Goal: Task Accomplishment & Management: Manage account settings

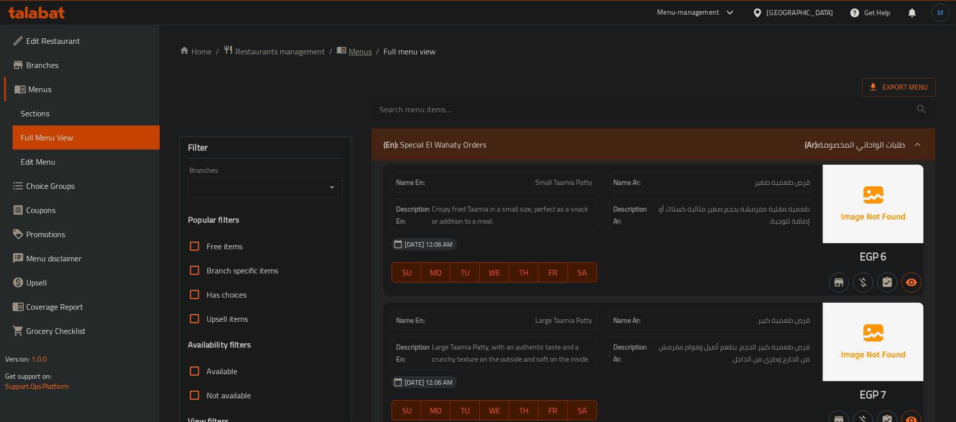
click at [356, 53] on span "Menus" at bounding box center [360, 51] width 23 height 12
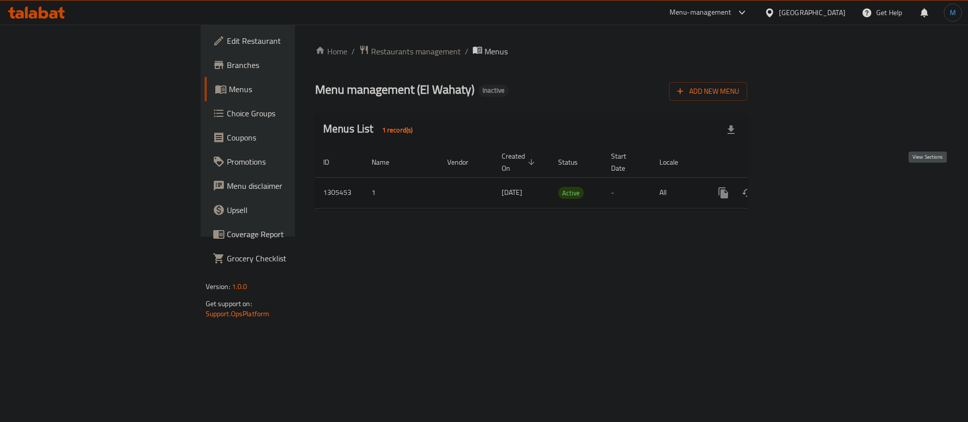
click at [802, 187] on icon "enhanced table" at bounding box center [796, 193] width 12 height 12
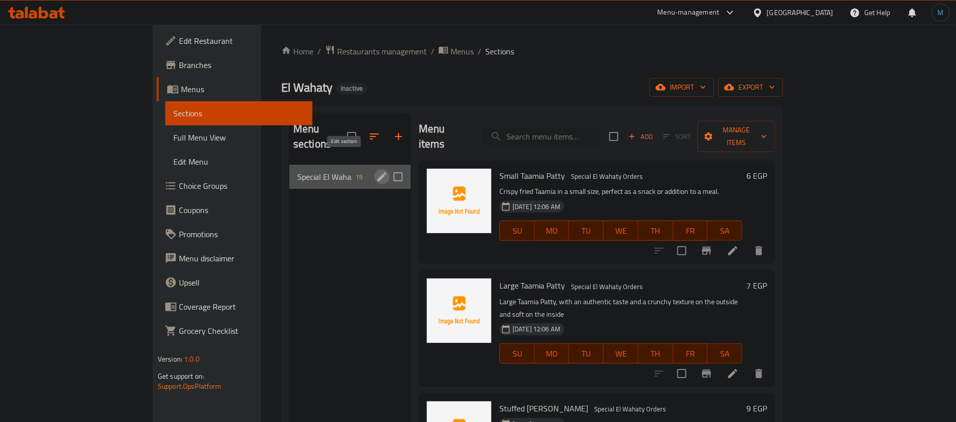
click at [376, 171] on icon "edit" at bounding box center [382, 177] width 12 height 12
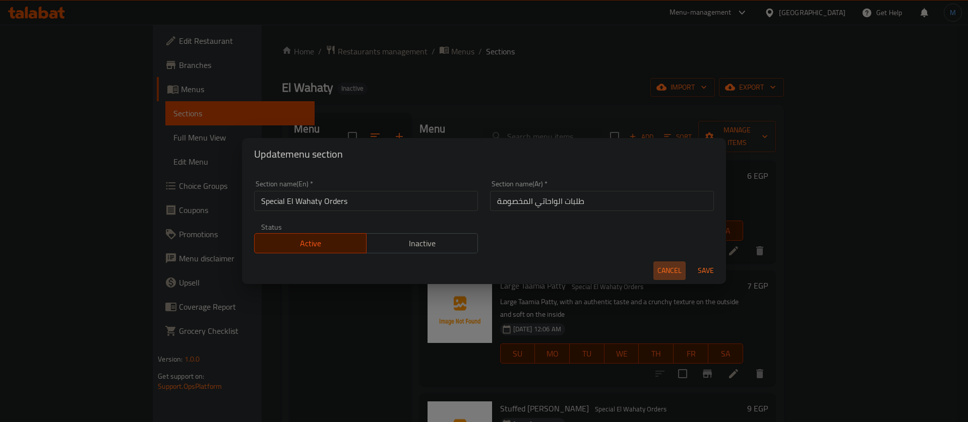
click at [679, 267] on span "Cancel" at bounding box center [669, 271] width 24 height 13
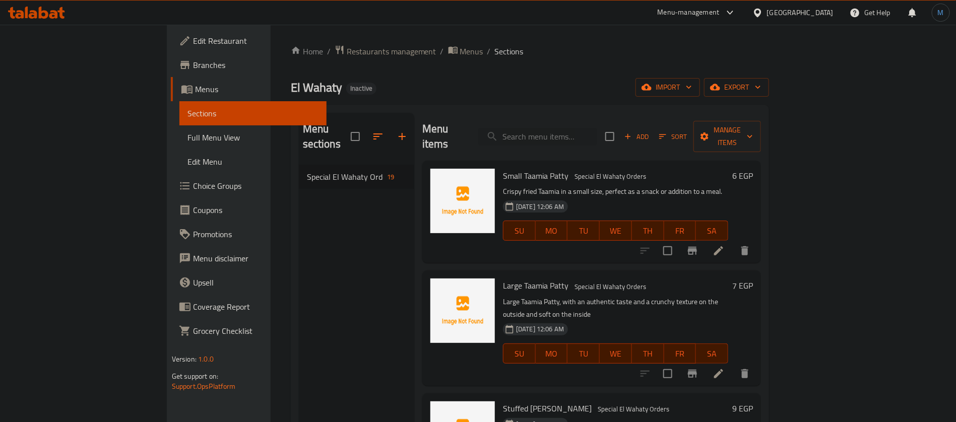
click at [291, 89] on span "El Wahaty" at bounding box center [316, 87] width 51 height 23
copy span "El Wahaty"
click at [638, 95] on div "El Wahaty Inactive import export" at bounding box center [530, 87] width 478 height 19
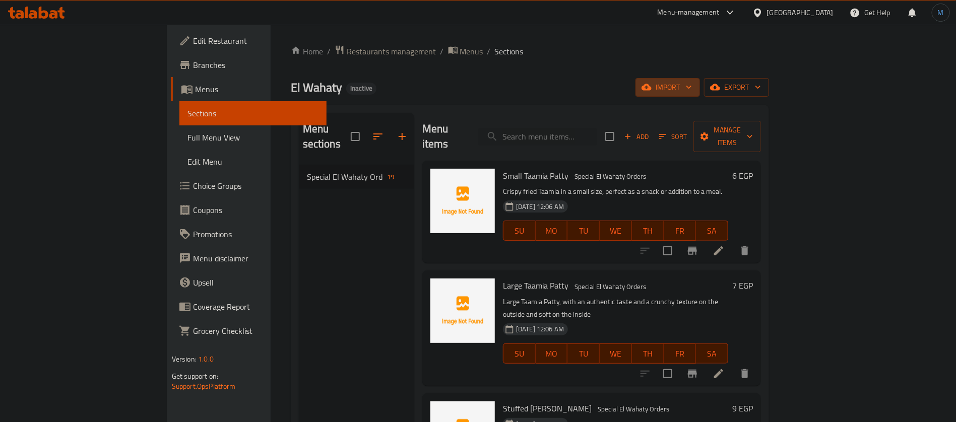
click at [700, 78] on button "import" at bounding box center [668, 87] width 65 height 19
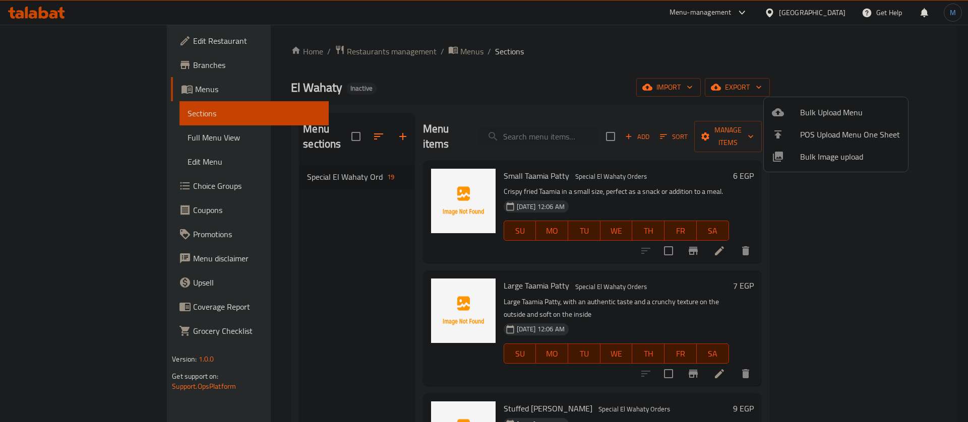
click at [822, 109] on span "Bulk Upload Menu" at bounding box center [850, 112] width 100 height 12
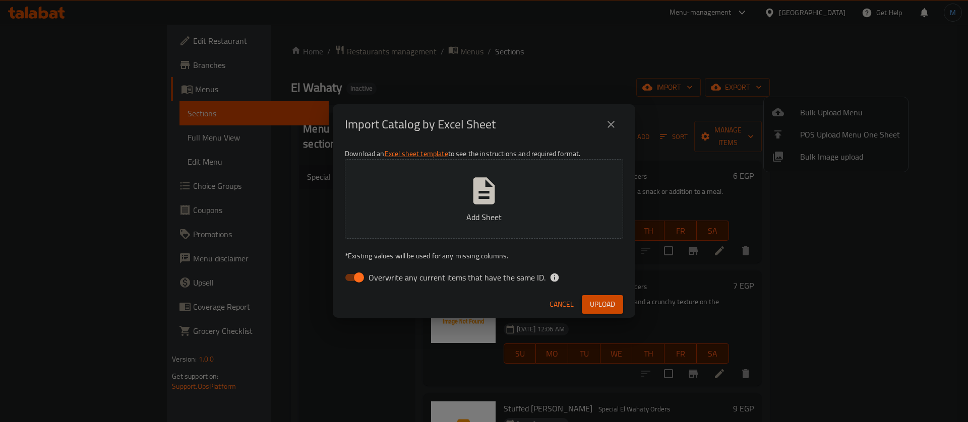
click at [394, 282] on span "Overwrite any current items that have the same ID." at bounding box center [456, 278] width 177 height 12
click at [388, 282] on input "Overwrite any current items that have the same ID." at bounding box center [358, 277] width 57 height 19
checkbox input "false"
click at [584, 297] on button "Upload" at bounding box center [602, 304] width 41 height 19
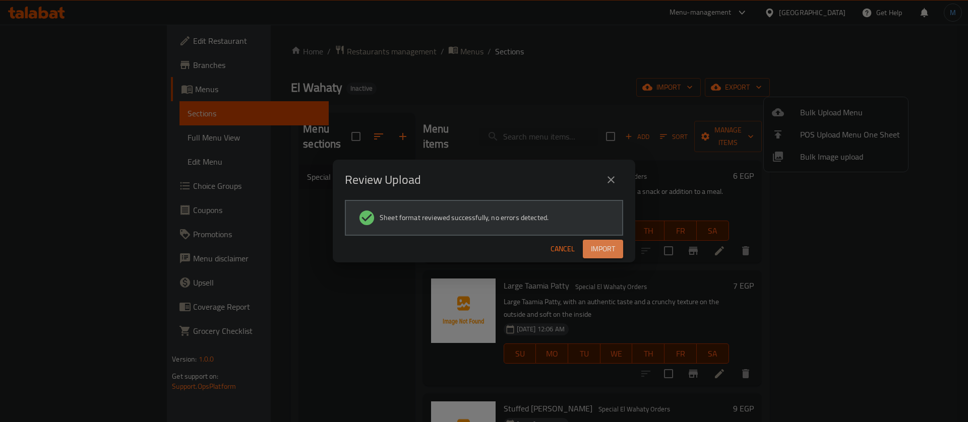
click at [600, 241] on button "Import" at bounding box center [603, 249] width 40 height 19
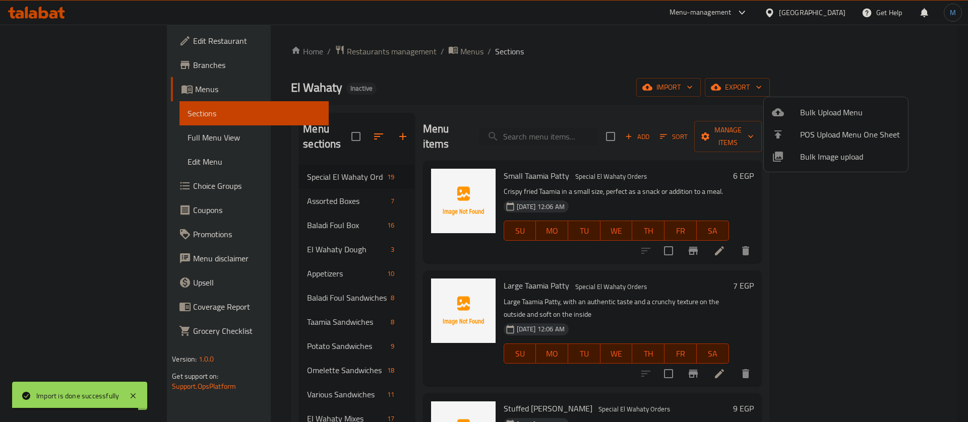
click at [504, 83] on div at bounding box center [484, 211] width 968 height 422
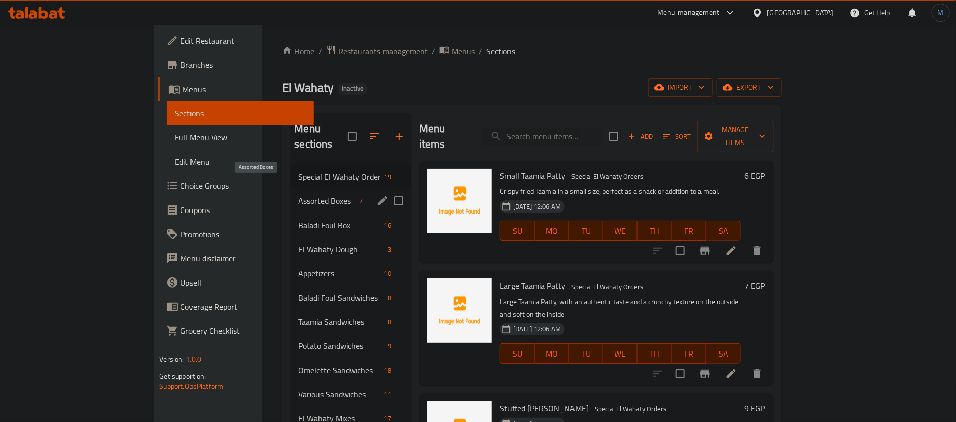
click at [298, 195] on span "Assorted Boxes" at bounding box center [326, 201] width 56 height 12
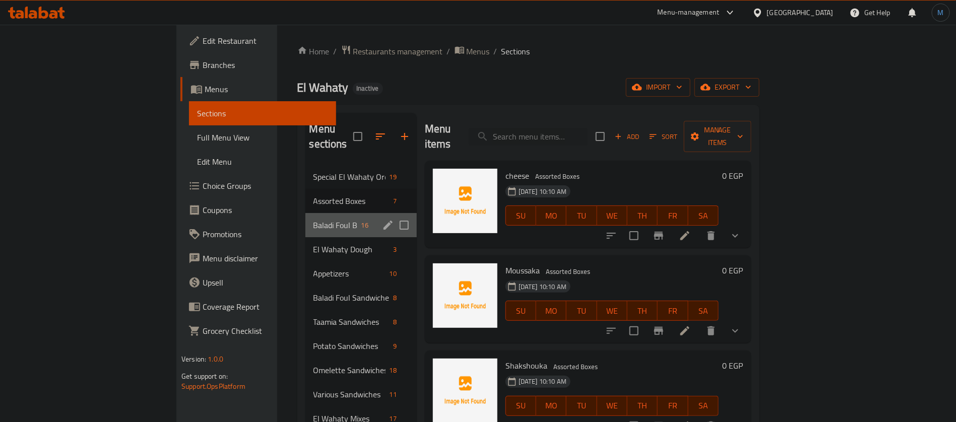
click at [305, 216] on div "Baladi Foul Box 16" at bounding box center [360, 225] width 111 height 24
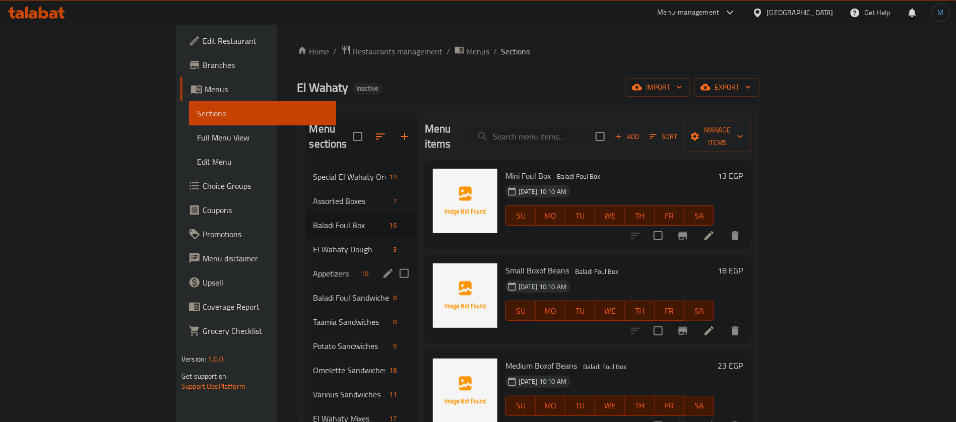
click at [305, 262] on div "Appetizers 10" at bounding box center [360, 274] width 111 height 24
click at [305, 267] on div "Appetizers 10" at bounding box center [360, 274] width 111 height 24
click at [306, 310] on div "Taamia Sandwiches 8" at bounding box center [361, 322] width 111 height 24
click at [306, 189] on div "Assorted Boxes 7" at bounding box center [361, 201] width 111 height 24
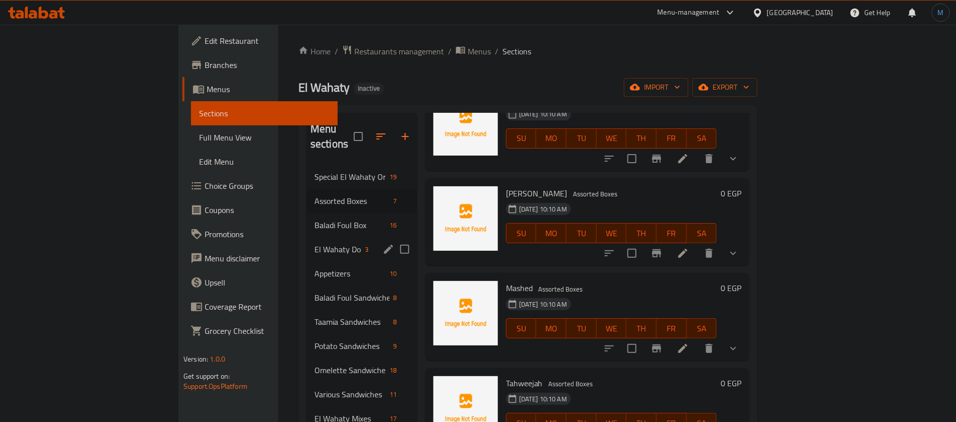
scroll to position [141, 0]
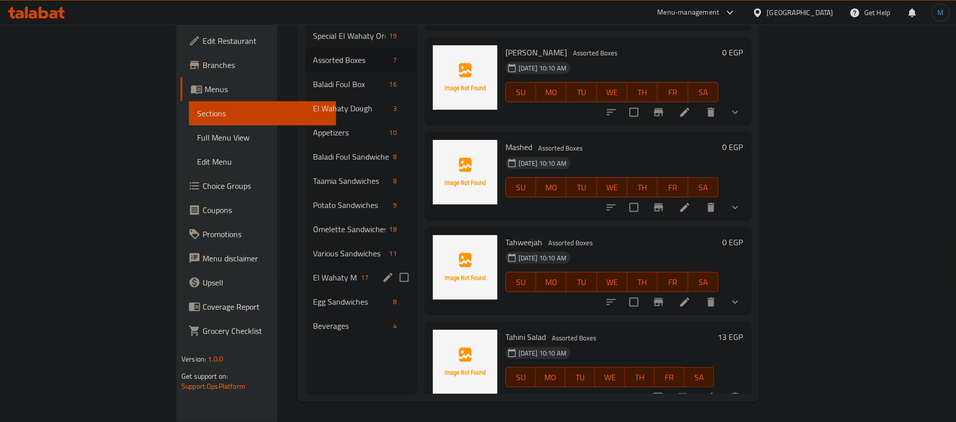
click at [305, 269] on div "El Wahaty Mixes 17" at bounding box center [360, 278] width 111 height 24
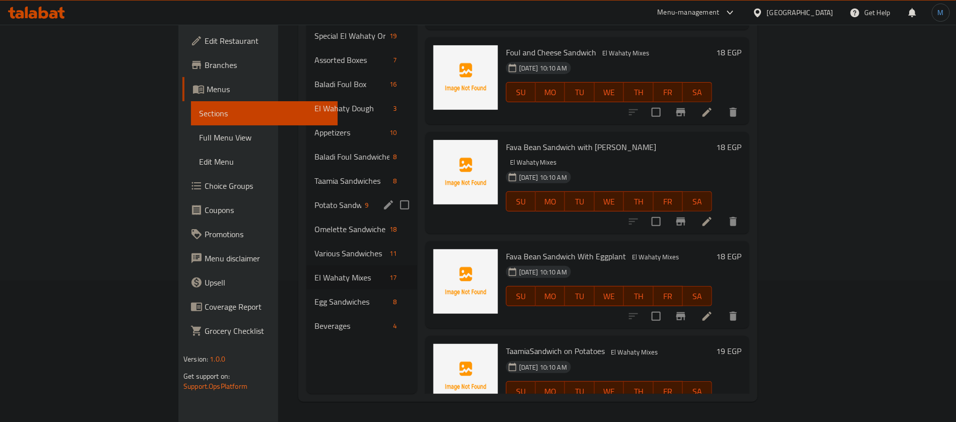
click at [306, 193] on div "Potato Sandwiches 9" at bounding box center [361, 205] width 111 height 24
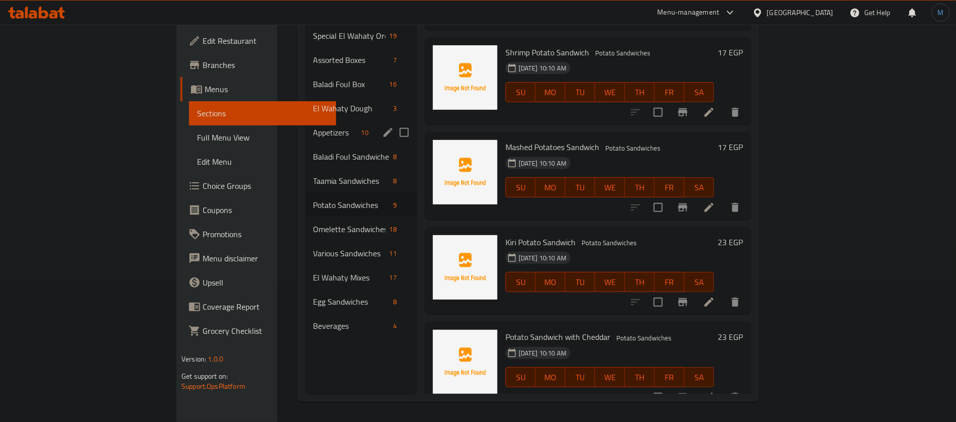
click at [305, 120] on div "Appetizers 10" at bounding box center [360, 132] width 111 height 24
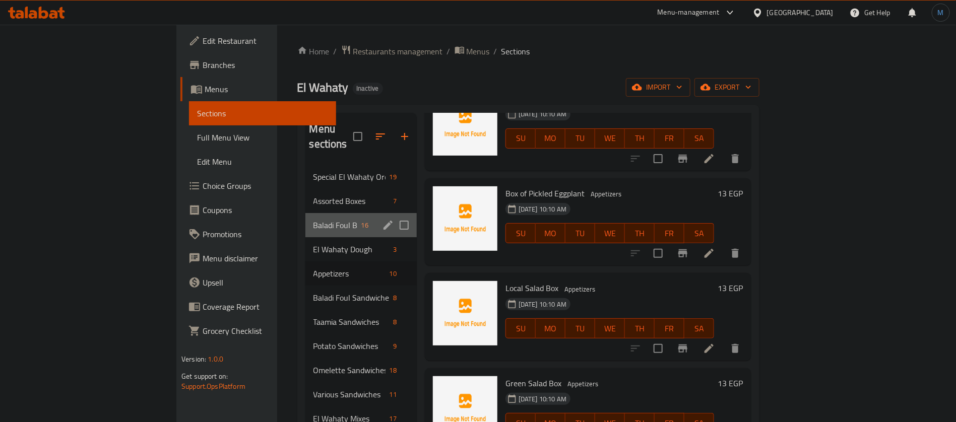
click at [305, 213] on div "Baladi Foul Box 16" at bounding box center [360, 225] width 111 height 24
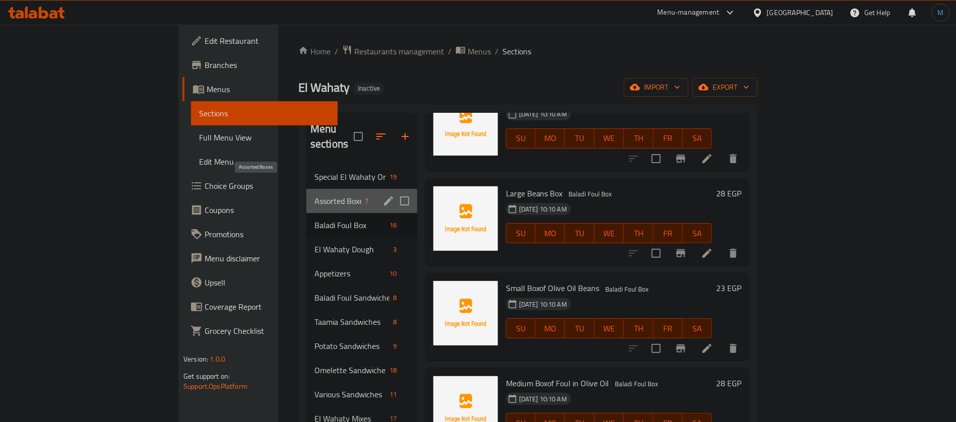
click at [314, 195] on span "Assorted Boxes" at bounding box center [337, 201] width 47 height 12
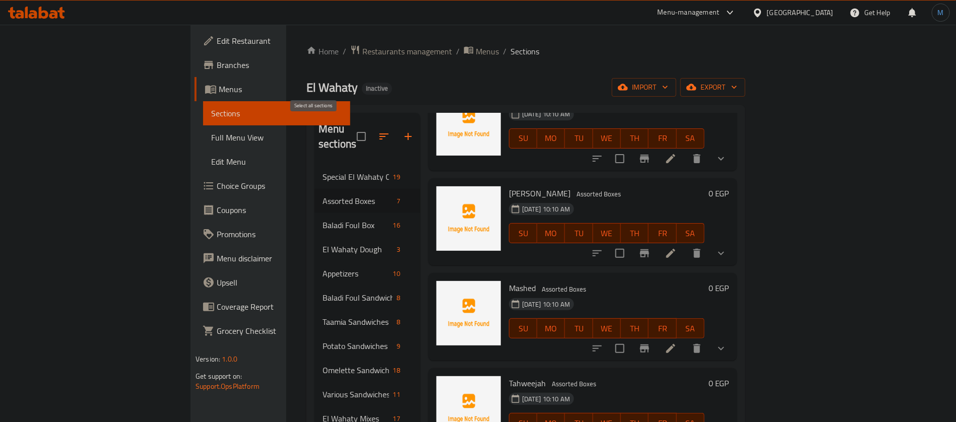
click at [351, 126] on input "checkbox" at bounding box center [361, 136] width 21 height 21
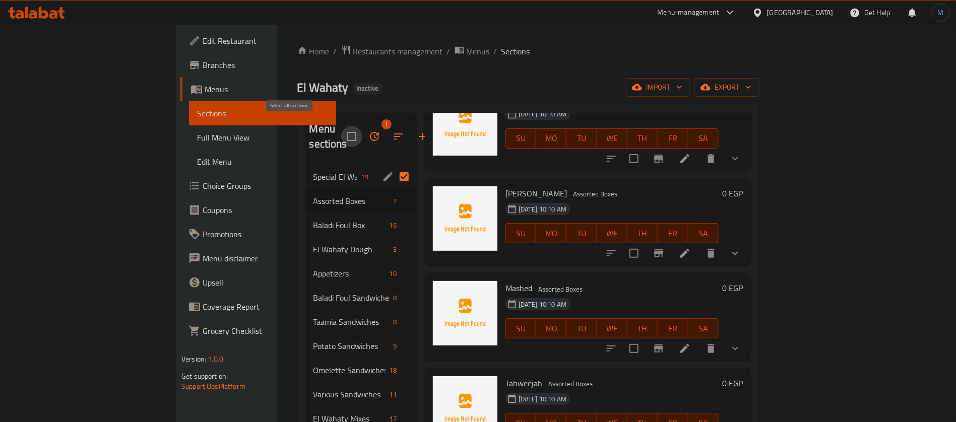
click at [341, 129] on input "checkbox" at bounding box center [351, 136] width 21 height 21
click at [341, 126] on input "checkbox" at bounding box center [351, 136] width 21 height 21
click at [341, 128] on input "checkbox" at bounding box center [351, 136] width 21 height 21
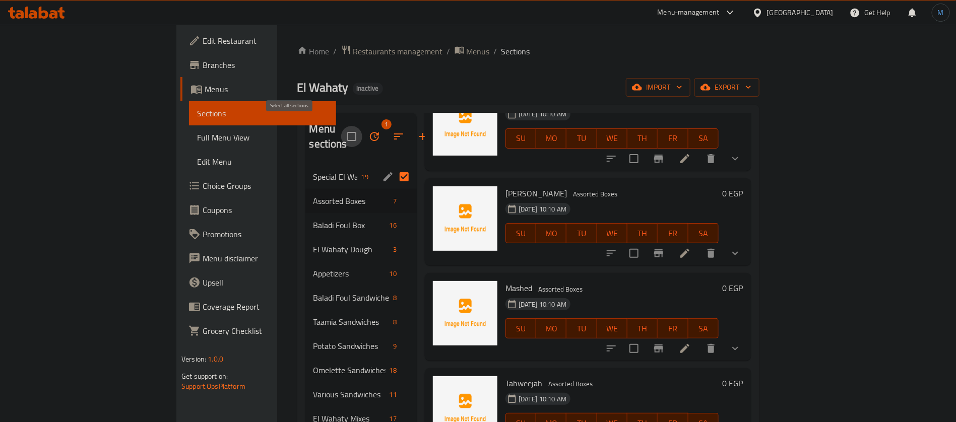
checkbox input "false"
click at [467, 48] on span "Menus" at bounding box center [478, 51] width 23 height 12
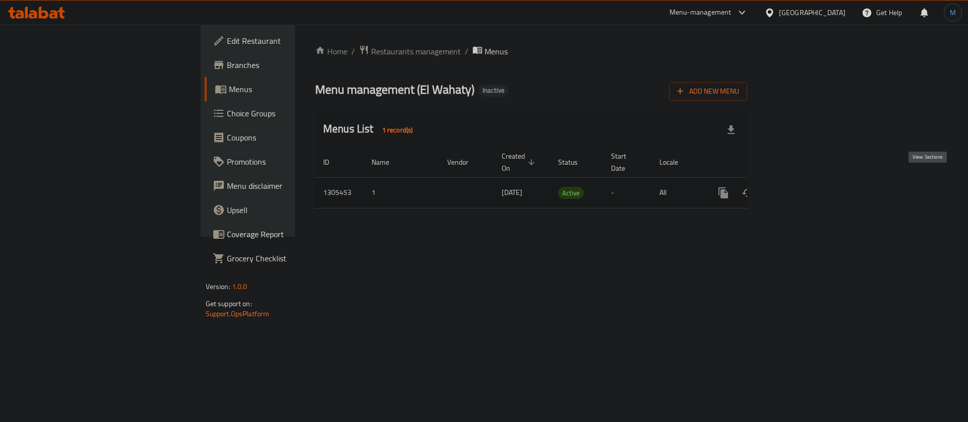
click at [800, 188] on icon "enhanced table" at bounding box center [795, 192] width 9 height 9
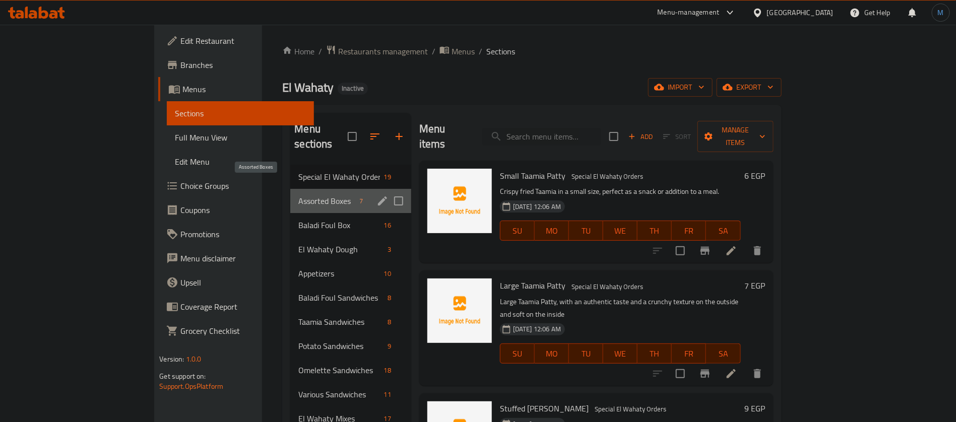
click at [298, 195] on span "Assorted Boxes" at bounding box center [326, 201] width 56 height 12
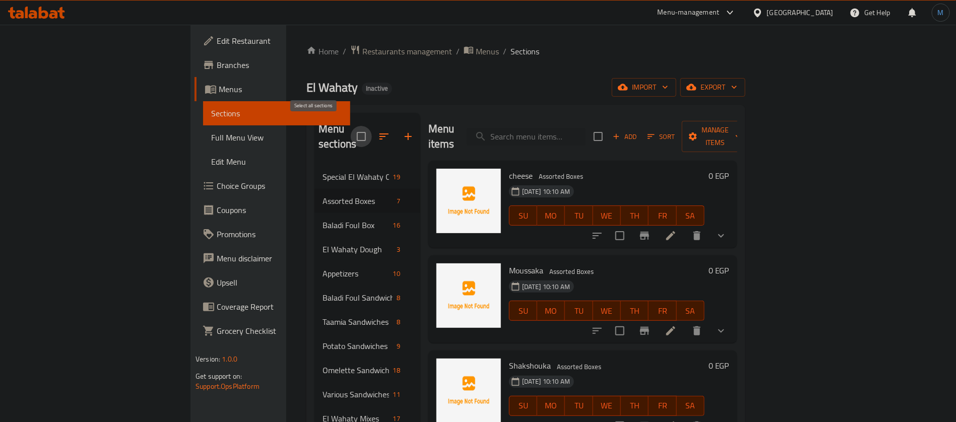
click at [351, 127] on input "checkbox" at bounding box center [361, 136] width 21 height 21
checkbox input "true"
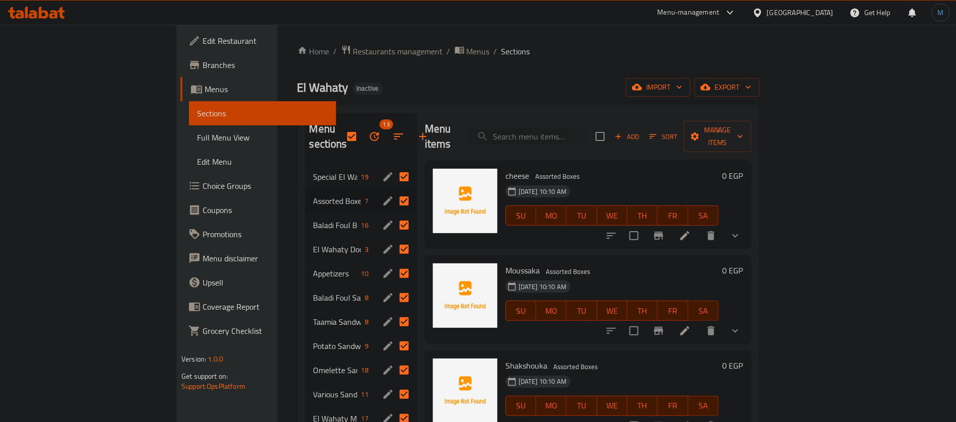
click at [394, 166] on input "Menu sections" at bounding box center [404, 176] width 21 height 21
checkbox input "false"
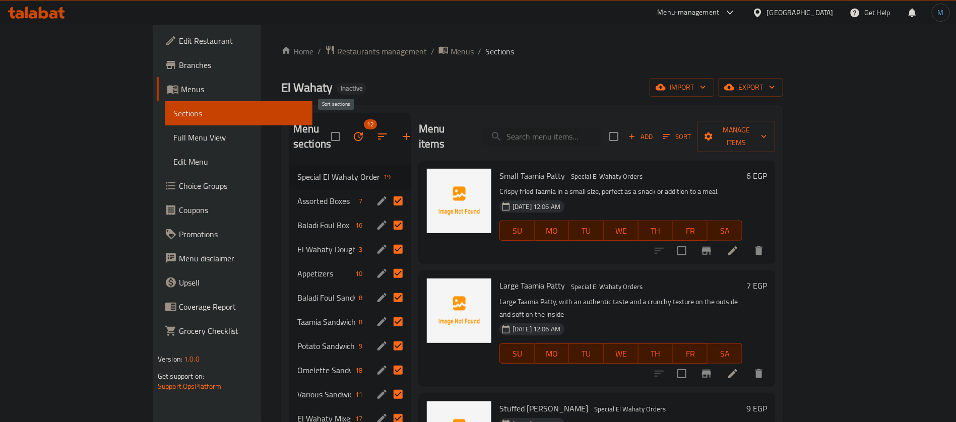
click at [376, 131] on icon "button" at bounding box center [382, 137] width 12 height 12
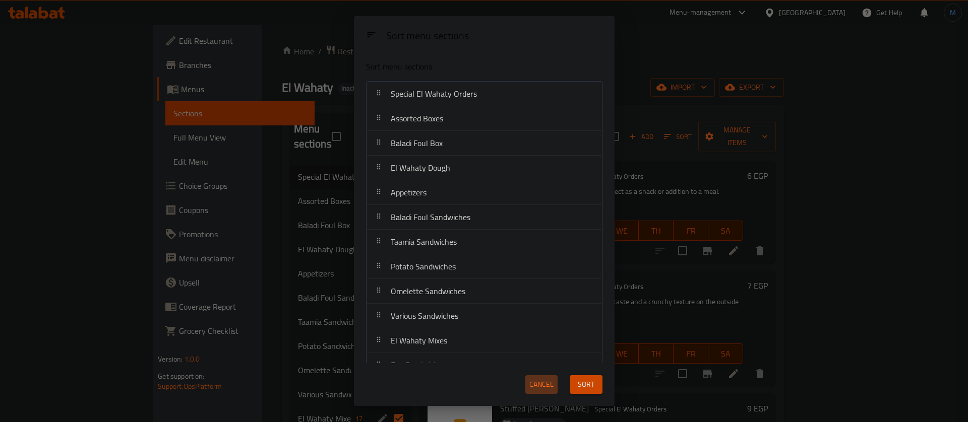
click at [543, 390] on span "Cancel" at bounding box center [541, 384] width 24 height 13
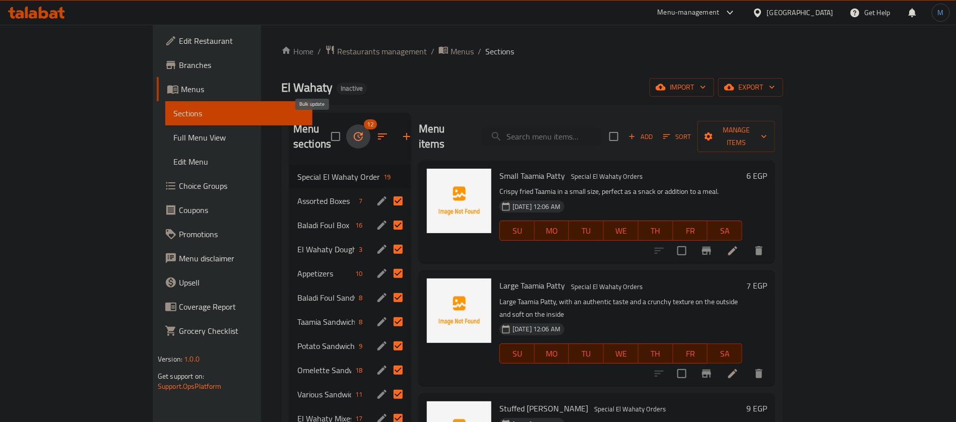
click at [352, 131] on icon "button" at bounding box center [358, 137] width 12 height 12
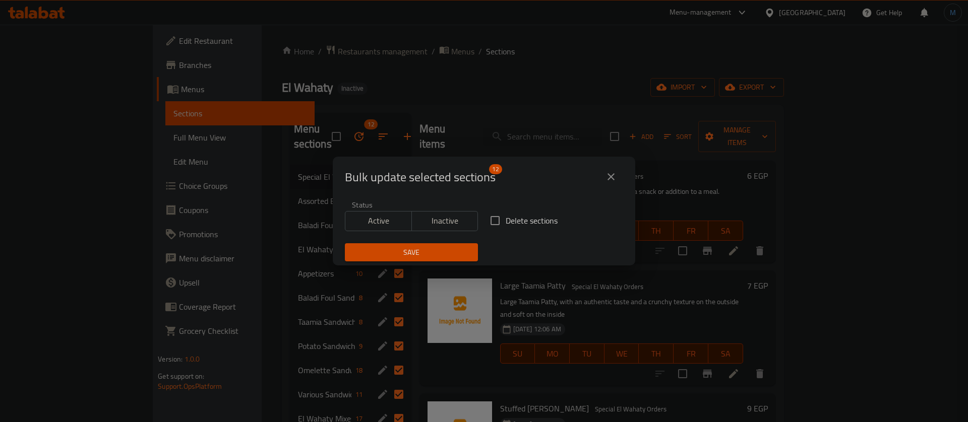
click at [506, 220] on span "Delete sections" at bounding box center [532, 221] width 52 height 12
click at [504, 220] on input "Delete sections" at bounding box center [494, 220] width 21 height 21
checkbox input "true"
click at [415, 251] on span "Save" at bounding box center [411, 252] width 117 height 13
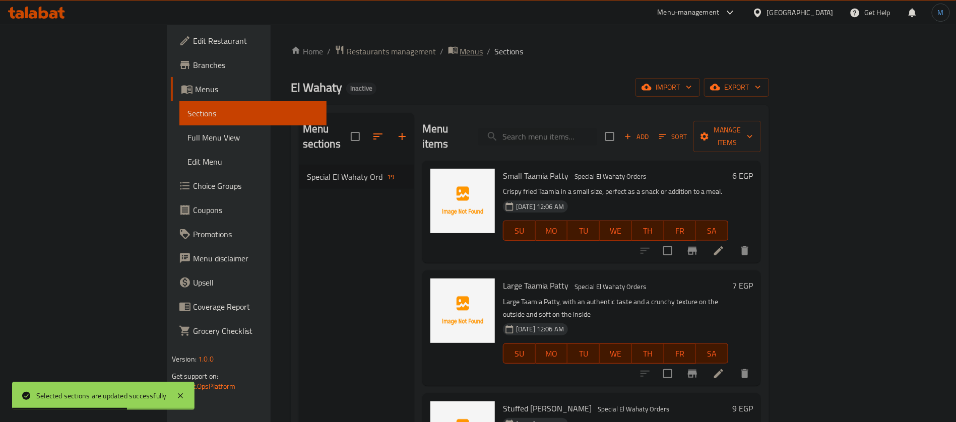
click at [460, 51] on span "Menus" at bounding box center [471, 51] width 23 height 12
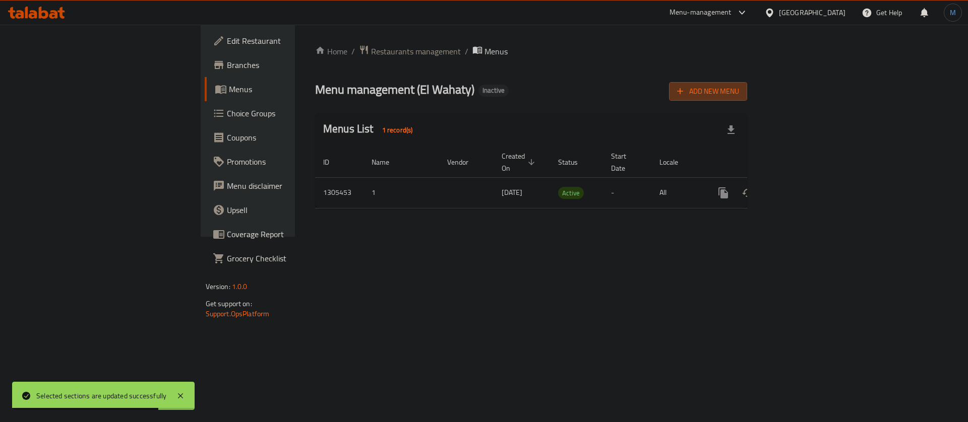
click at [747, 99] on button "Add New Menu" at bounding box center [708, 91] width 78 height 19
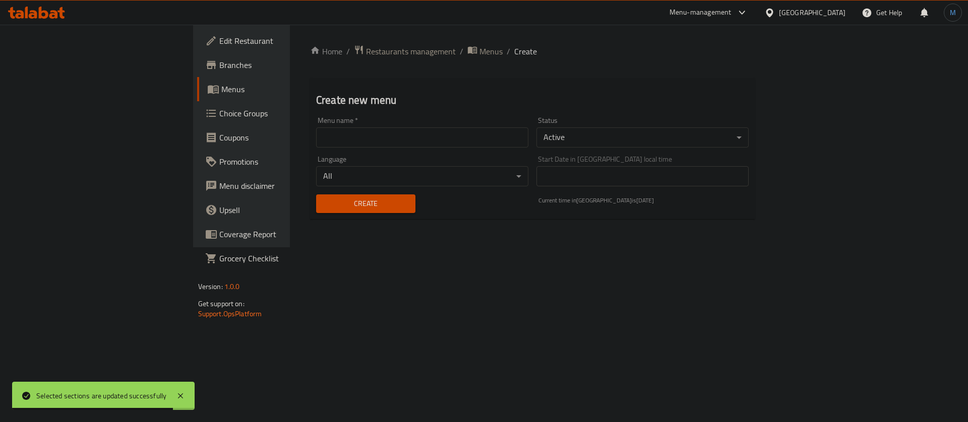
click at [501, 127] on div "Menu name   * Menu name *" at bounding box center [422, 132] width 212 height 31
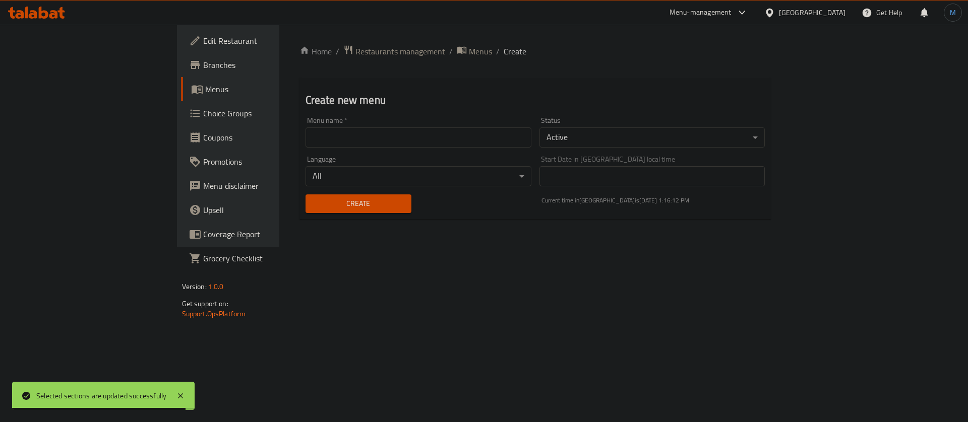
click at [312, 144] on input "text" at bounding box center [418, 138] width 226 height 20
type input "1"
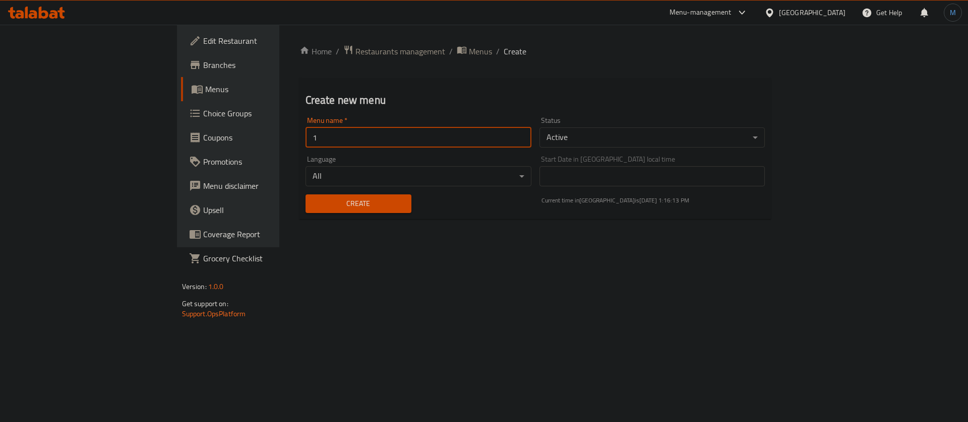
click at [313, 203] on span "Create" at bounding box center [358, 204] width 90 height 13
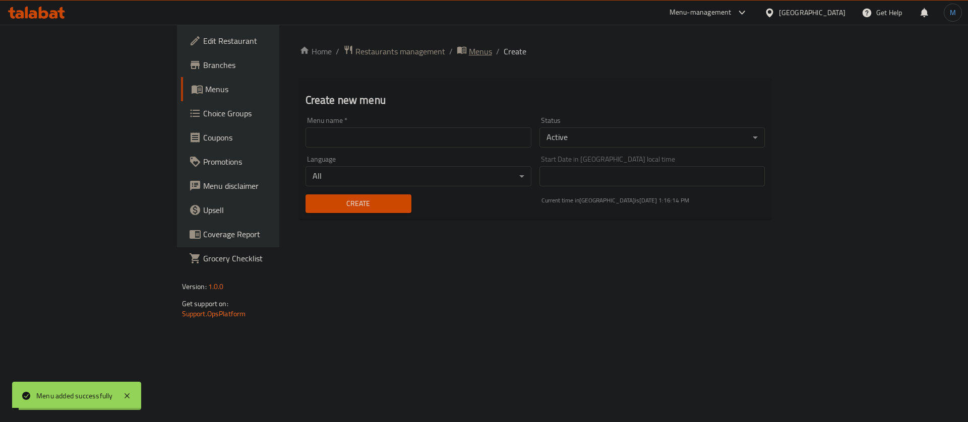
click at [469, 50] on span "Menus" at bounding box center [480, 51] width 23 height 12
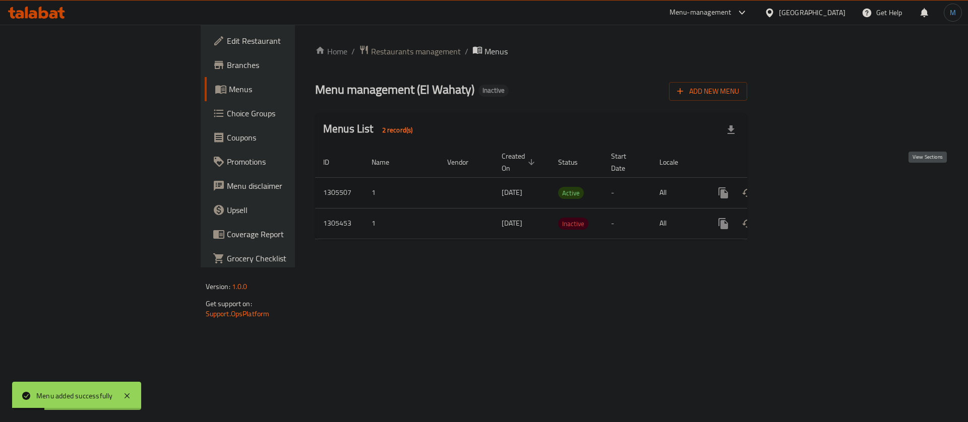
click at [802, 187] on icon "enhanced table" at bounding box center [796, 193] width 12 height 12
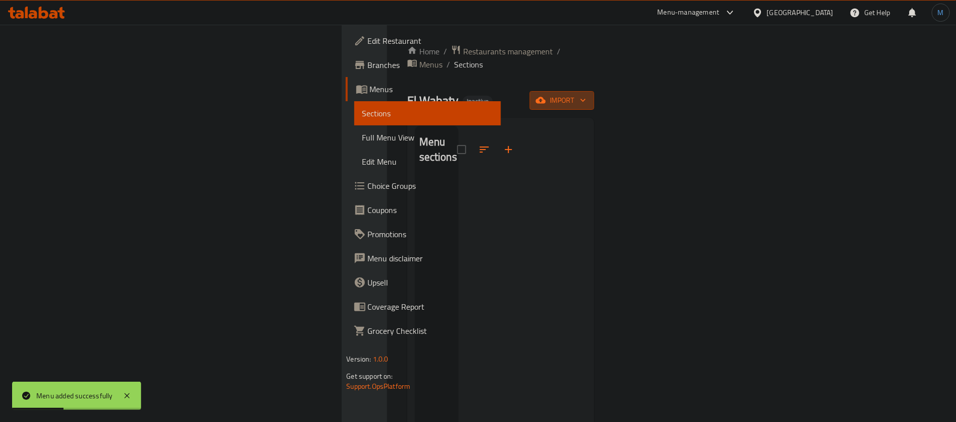
click at [586, 94] on span "import" at bounding box center [562, 100] width 48 height 13
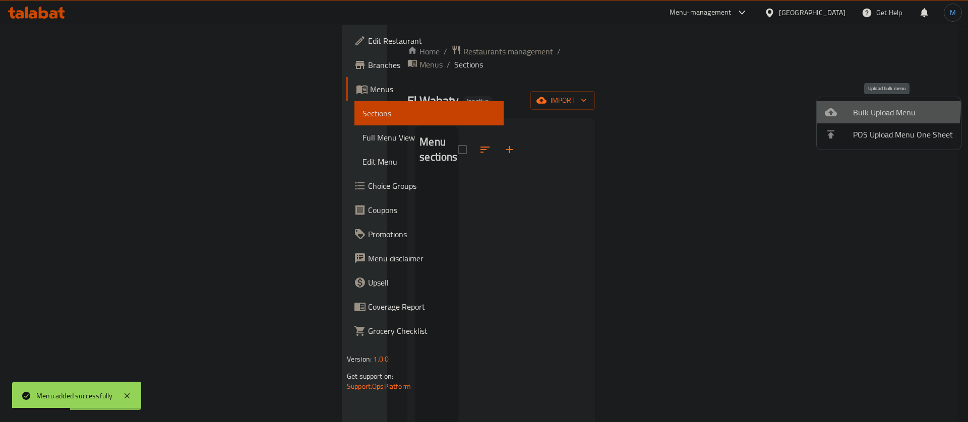
click at [843, 107] on div at bounding box center [839, 112] width 28 height 12
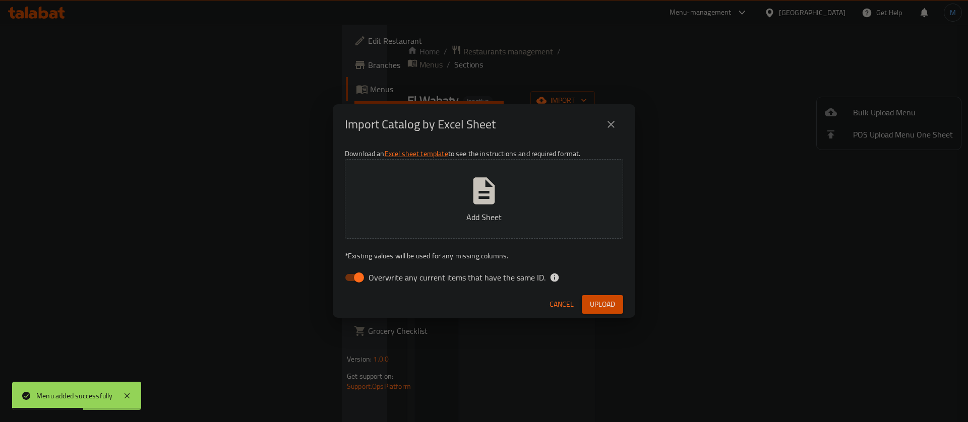
click at [469, 267] on div "Download an Excel sheet template to see the instructions and required format. A…" at bounding box center [484, 218] width 302 height 146
click at [466, 282] on span "Overwrite any current items that have the same ID." at bounding box center [456, 278] width 177 height 12
click at [388, 282] on input "Overwrite any current items that have the same ID." at bounding box center [358, 277] width 57 height 19
checkbox input "false"
click at [583, 306] on button "Upload" at bounding box center [602, 304] width 41 height 19
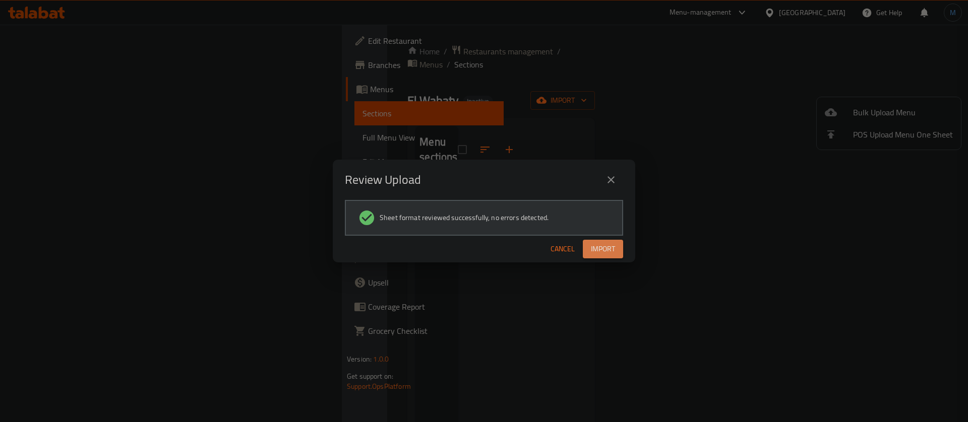
click at [603, 258] on button "Import" at bounding box center [603, 249] width 40 height 19
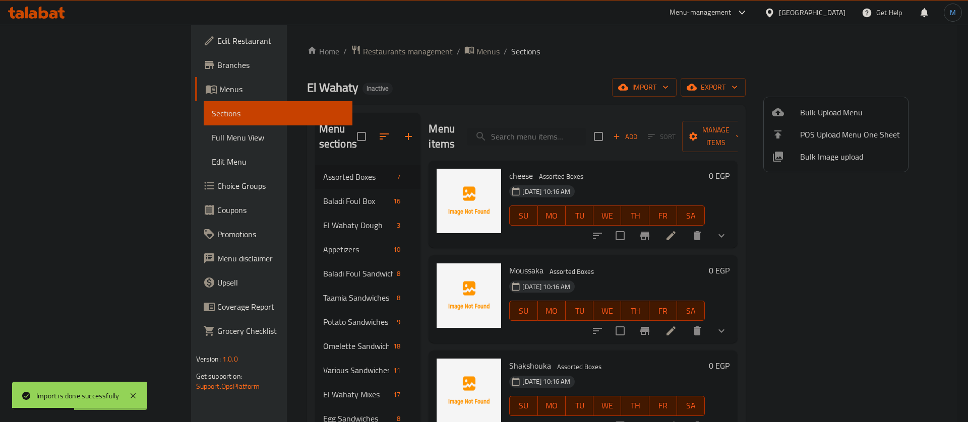
click at [235, 273] on div at bounding box center [484, 211] width 968 height 422
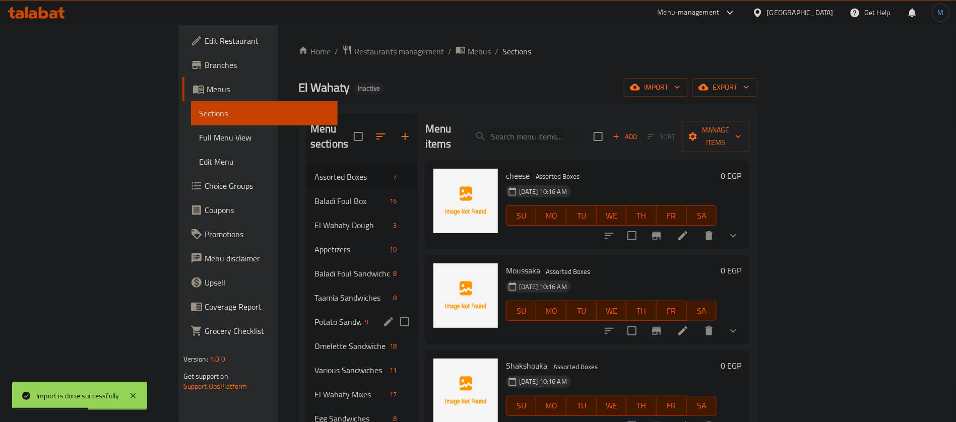
click at [306, 310] on div "Potato Sandwiches 9" at bounding box center [361, 322] width 111 height 24
click at [306, 221] on div "El Wahaty Dough 3" at bounding box center [361, 225] width 111 height 24
